Goal: Task Accomplishment & Management: Use online tool/utility

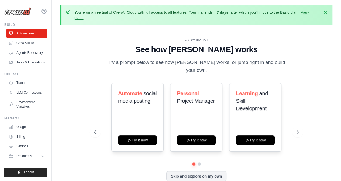
click at [44, 13] on icon at bounding box center [44, 11] width 6 height 6
click at [75, 67] on div "WALKTHROUGH See how CrewAI works Try a prompt below to see how CrewAI works, or…" at bounding box center [196, 114] width 272 height 170
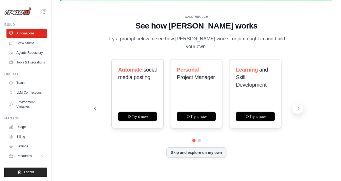
click at [297, 107] on icon at bounding box center [298, 108] width 2 height 3
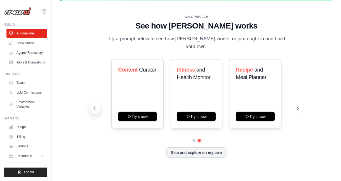
click at [96, 106] on icon at bounding box center [94, 108] width 5 height 5
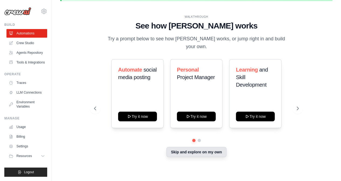
click at [206, 150] on button "Skip and explore on my own" at bounding box center [196, 152] width 60 height 10
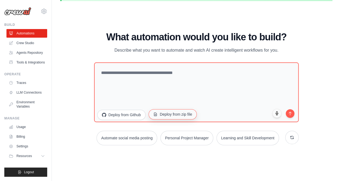
click at [164, 115] on button "Deploy from zip file" at bounding box center [172, 114] width 48 height 10
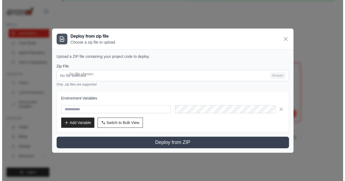
scroll to position [19, 0]
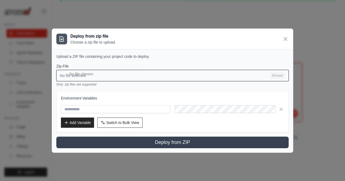
click at [104, 76] on input "No file selected Browse" at bounding box center [172, 75] width 232 height 11
click at [264, 77] on input "No file selected Browse" at bounding box center [172, 75] width 232 height 11
type input "**********"
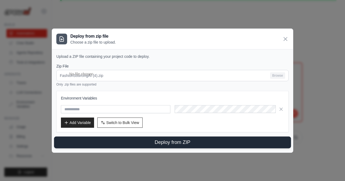
click at [144, 145] on button "Deploy from ZIP" at bounding box center [172, 142] width 237 height 12
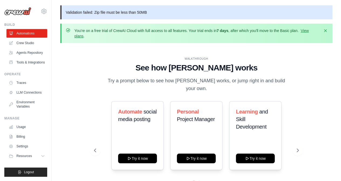
scroll to position [0, 0]
click at [324, 29] on icon "button" at bounding box center [324, 30] width 5 height 5
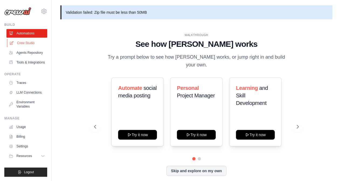
click at [24, 43] on link "Crew Studio" at bounding box center [27, 43] width 41 height 9
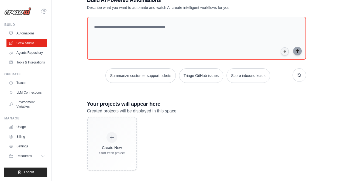
scroll to position [45, 0]
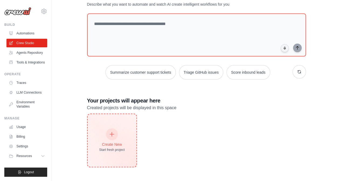
click at [113, 132] on icon at bounding box center [112, 134] width 6 height 6
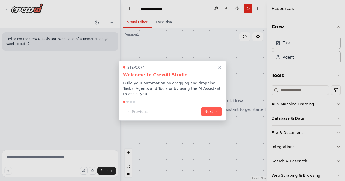
click at [296, 57] on div at bounding box center [172, 90] width 345 height 181
click at [212, 111] on button "Next" at bounding box center [211, 111] width 21 height 9
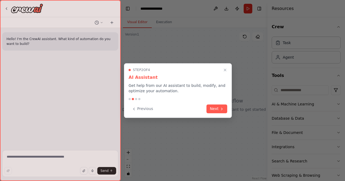
click at [212, 111] on button "Next" at bounding box center [216, 108] width 21 height 9
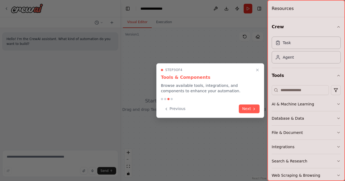
click at [212, 111] on div "Previous Next" at bounding box center [210, 108] width 99 height 9
click at [256, 108] on icon at bounding box center [254, 108] width 4 height 4
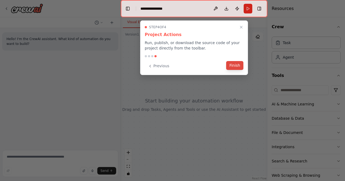
click at [239, 67] on button "Finish" at bounding box center [234, 65] width 17 height 9
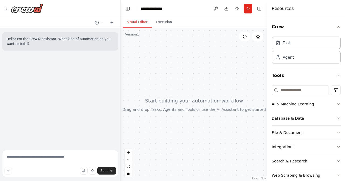
click at [313, 106] on button "AI & Machine Learning" at bounding box center [305, 104] width 69 height 14
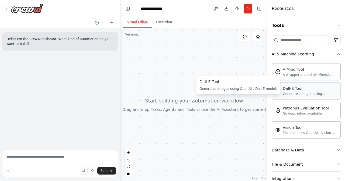
scroll to position [55, 0]
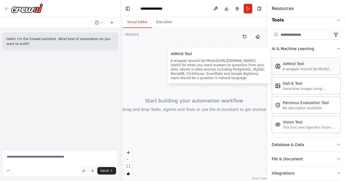
click at [306, 70] on div "A wrapper around [AI-Minds]([URL][DOMAIN_NAME]). Useful for when you need answe…" at bounding box center [309, 69] width 54 height 4
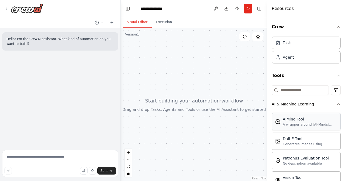
click at [293, 117] on div "AIMind Tool" at bounding box center [309, 119] width 54 height 5
click at [286, 59] on div "Agent" at bounding box center [287, 56] width 11 height 5
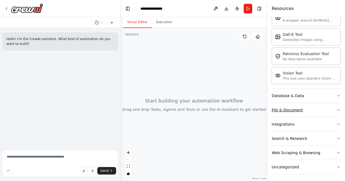
click at [283, 111] on div "File & Document" at bounding box center [286, 109] width 31 height 5
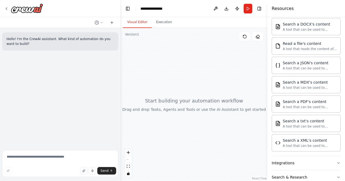
scroll to position [262, 0]
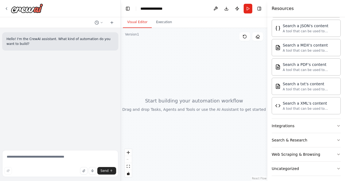
click at [184, 47] on div at bounding box center [194, 104] width 146 height 153
